Goal: Task Accomplishment & Management: Manage account settings

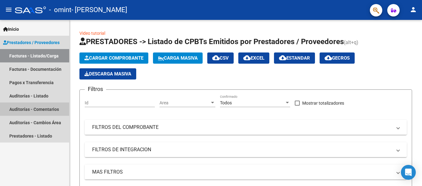
click at [52, 106] on link "Auditorías - Comentarios" at bounding box center [34, 108] width 69 height 13
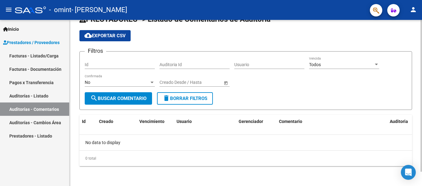
scroll to position [15, 0]
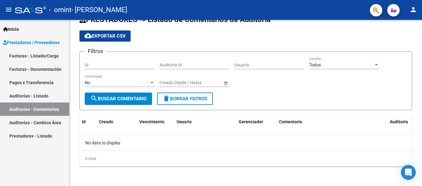
click at [40, 95] on link "Auditorías - Listado" at bounding box center [34, 95] width 69 height 13
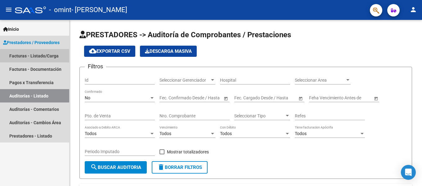
click at [37, 56] on link "Facturas - Listado/Carga" at bounding box center [34, 55] width 69 height 13
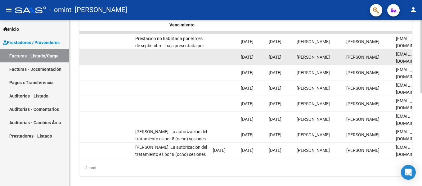
scroll to position [0, 976]
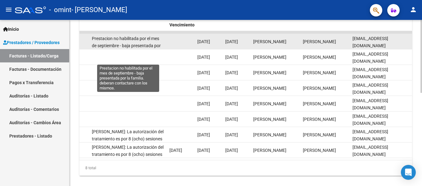
click at [152, 45] on span "Prestacion no habilitada por el mes de septiembre - baja presentada por la fami…" at bounding box center [128, 49] width 72 height 26
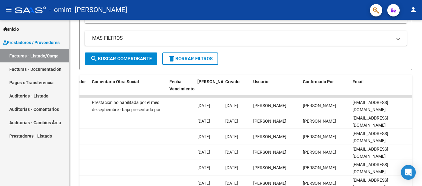
click at [411, 12] on mat-icon "person" at bounding box center [413, 9] width 7 height 7
click at [411, 12] on div at bounding box center [211, 93] width 422 height 186
click at [416, 11] on mat-icon "person" at bounding box center [413, 9] width 7 height 7
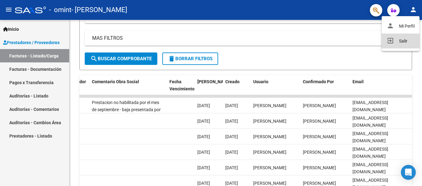
click at [406, 40] on button "exit_to_app Salir" at bounding box center [401, 41] width 38 height 15
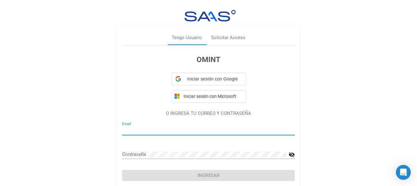
type input "[EMAIL_ADDRESS][DOMAIN_NAME]"
